Goal: Information Seeking & Learning: Learn about a topic

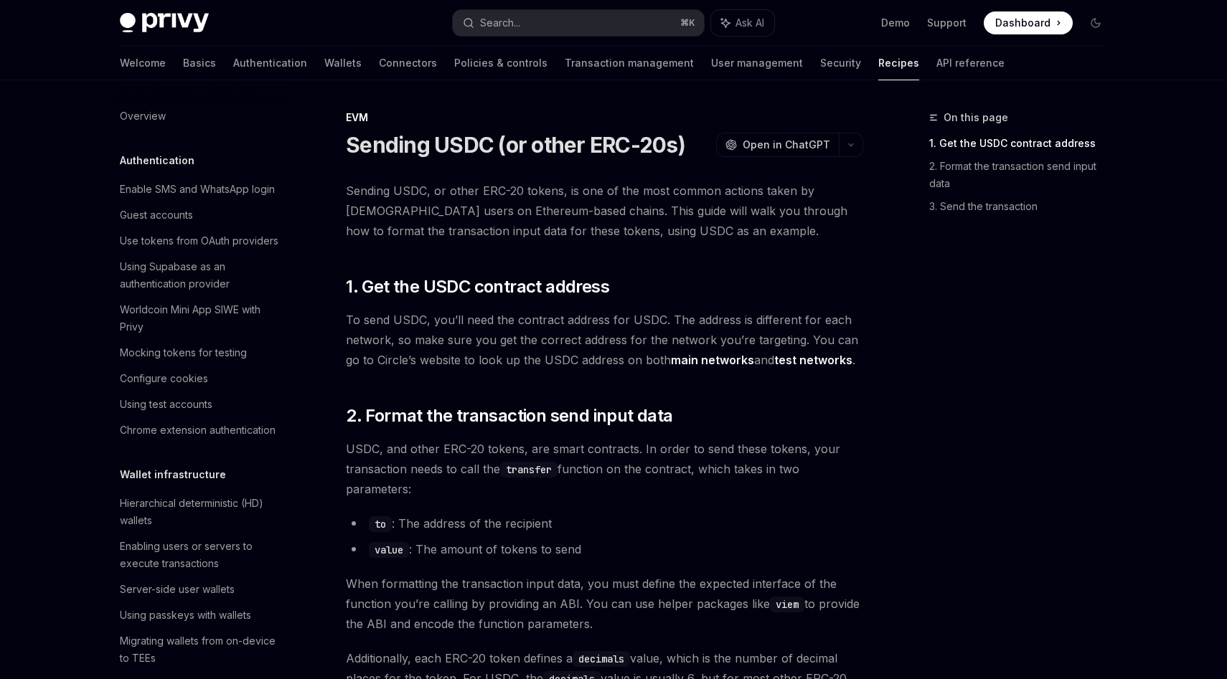
scroll to position [1092, 0]
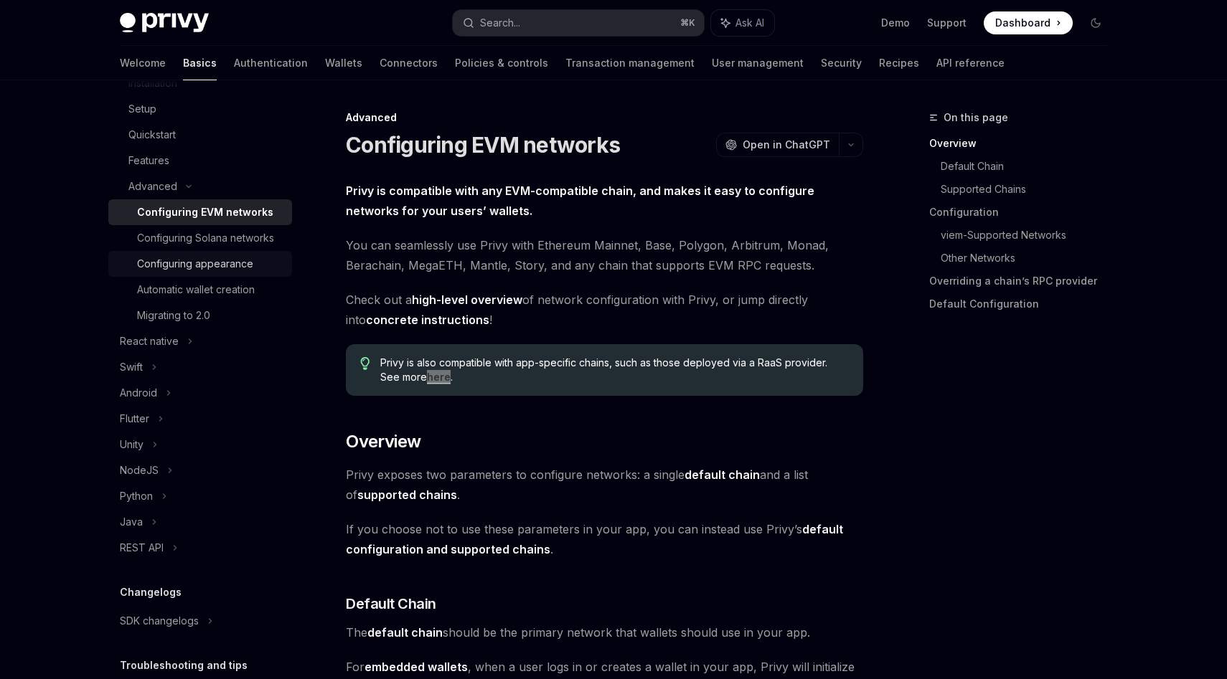
scroll to position [235, 0]
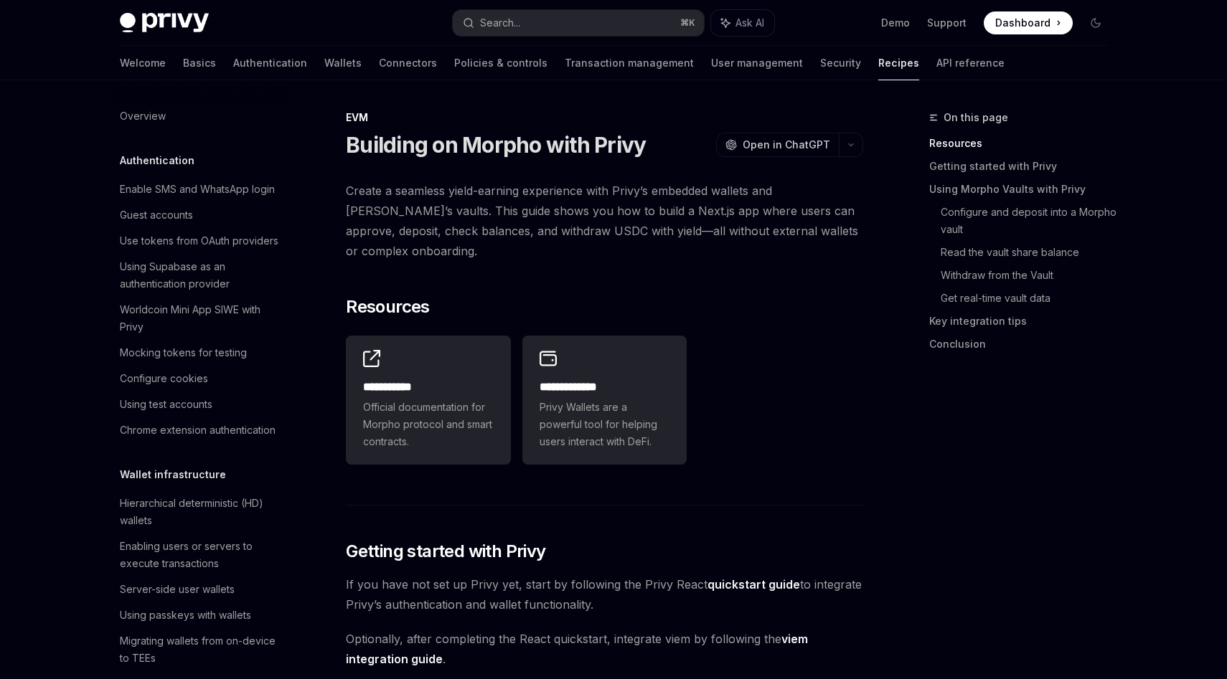
scroll to position [1897, 0]
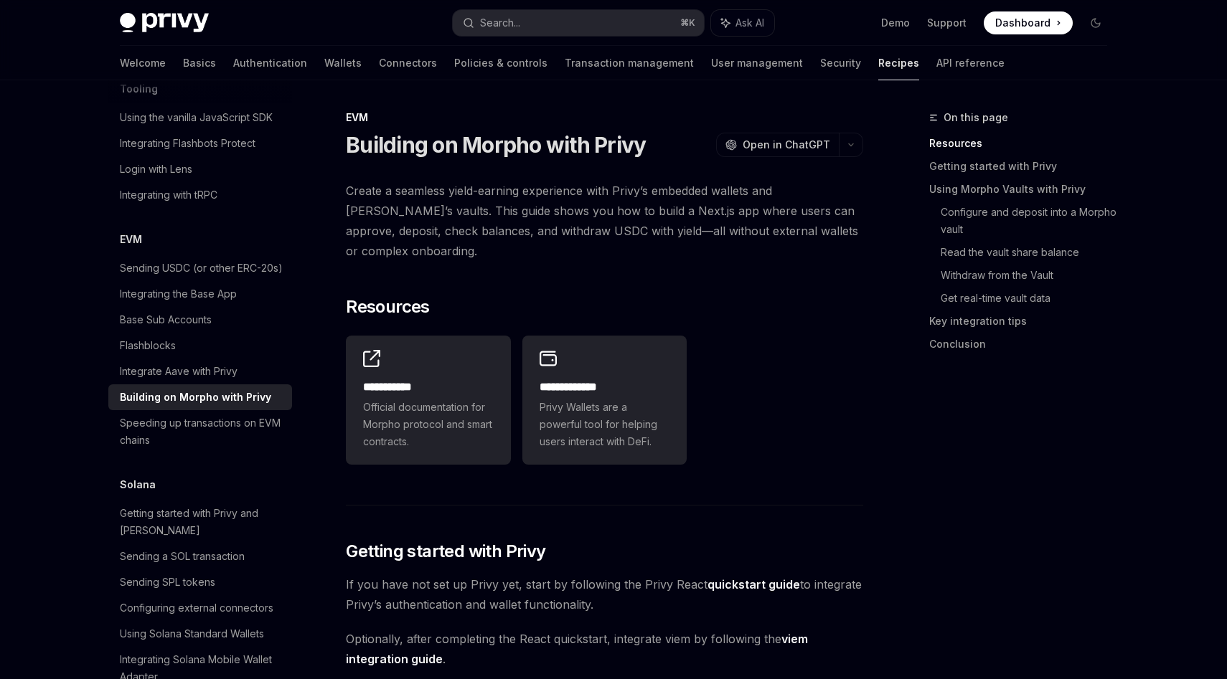
click at [557, 186] on span "Create a seamless yield-earning experience with Privy’s embedded wallets and [P…" at bounding box center [604, 221] width 517 height 80
